Goal: Use online tool/utility: Utilize a website feature to perform a specific function

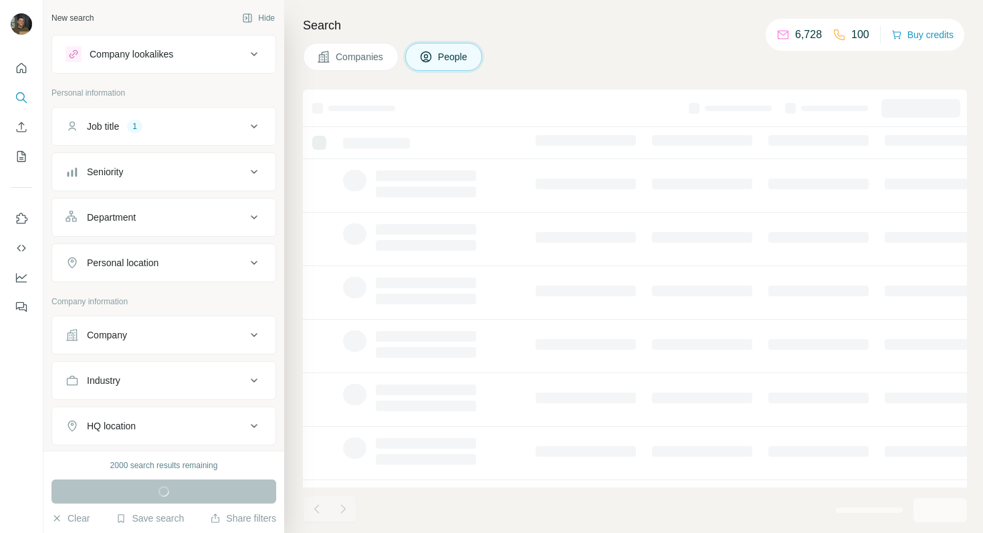
click at [220, 54] on div "Company lookalikes" at bounding box center [156, 54] width 181 height 16
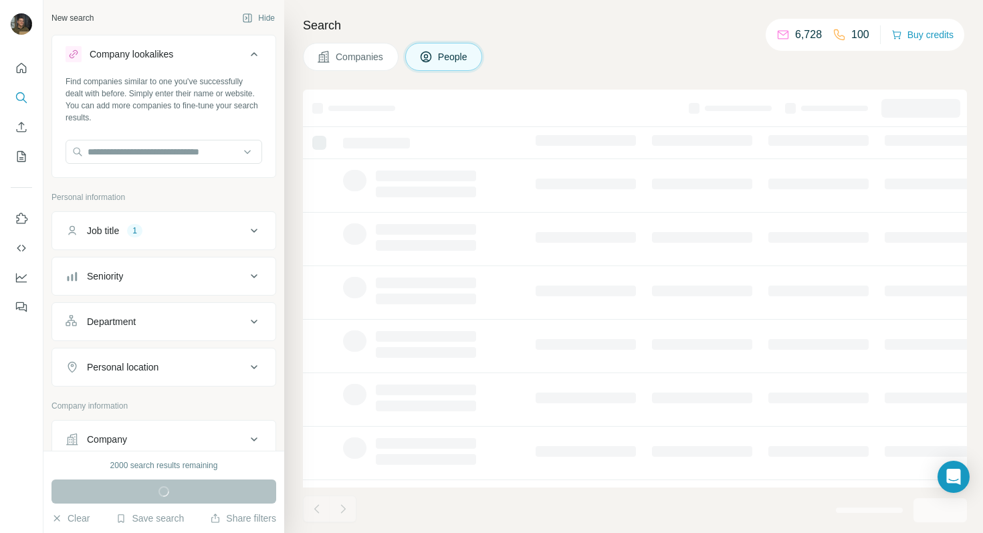
click at [181, 231] on div "Job title 1" at bounding box center [156, 230] width 181 height 13
click at [92, 314] on button "Clear all" at bounding box center [88, 318] width 45 height 12
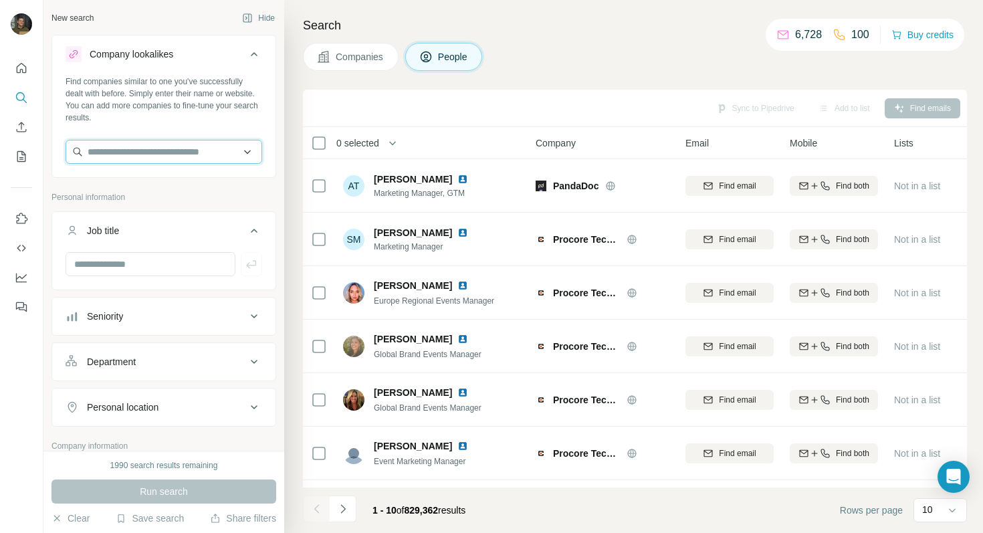
click at [154, 154] on input "text" at bounding box center [164, 152] width 197 height 24
click at [247, 150] on input "text" at bounding box center [164, 152] width 197 height 24
click at [210, 153] on input "text" at bounding box center [164, 152] width 197 height 24
type input "**********"
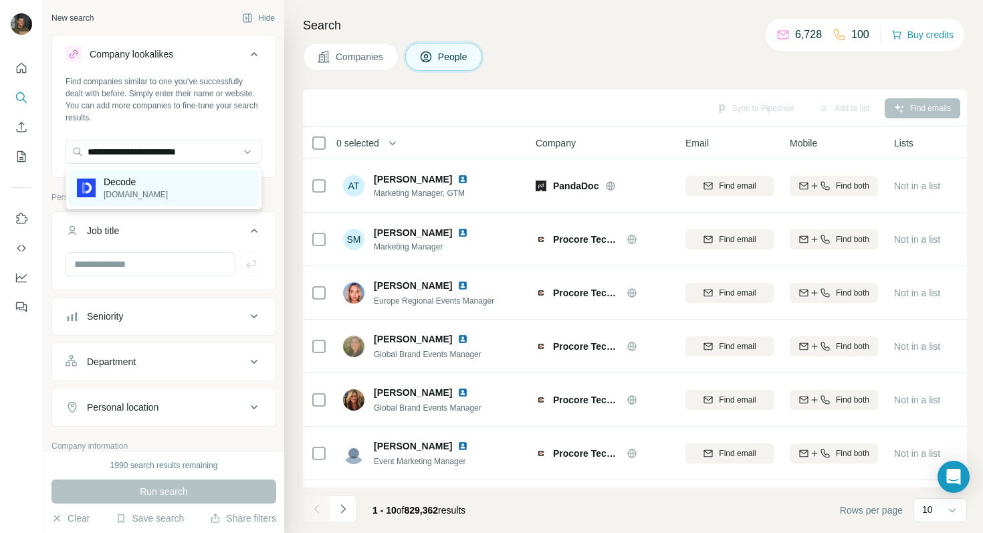
click at [197, 191] on div "Decode [DOMAIN_NAME]" at bounding box center [164, 188] width 190 height 36
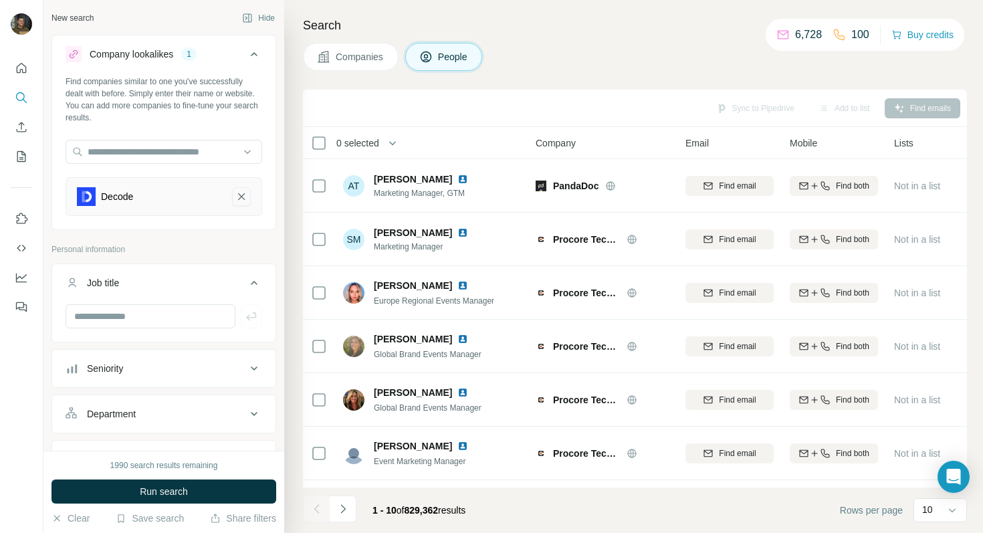
click at [244, 194] on icon "Decode-remove-button" at bounding box center [241, 196] width 7 height 7
